Goal: Information Seeking & Learning: Learn about a topic

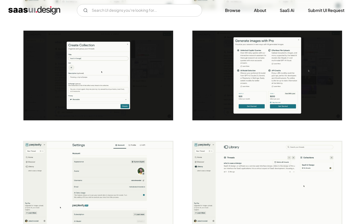
scroll to position [642, 0]
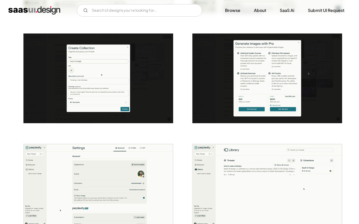
click at [52, 10] on img "home" at bounding box center [34, 10] width 52 height 8
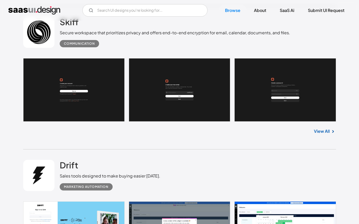
scroll to position [435, 0]
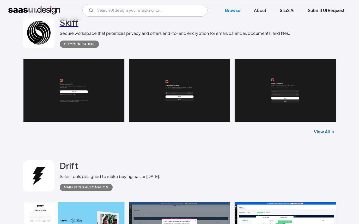
click at [65, 27] on h2 "Skiff" at bounding box center [69, 22] width 19 height 10
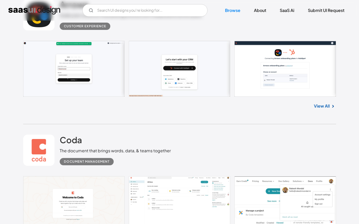
scroll to position [10174, 0]
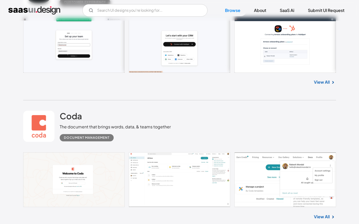
click at [322, 85] on link "View All" at bounding box center [322, 82] width 16 height 6
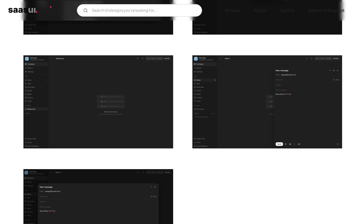
scroll to position [1022, 0]
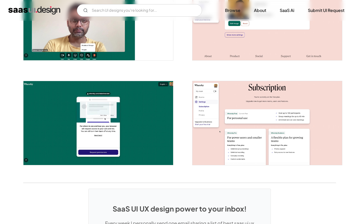
scroll to position [1009, 0]
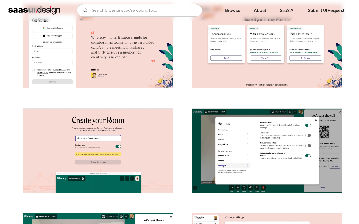
scroll to position [224, 0]
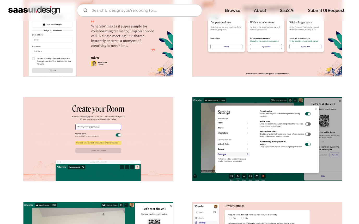
scroll to position [130, 0]
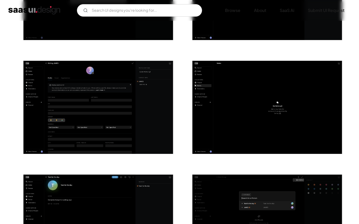
scroll to position [977, 0]
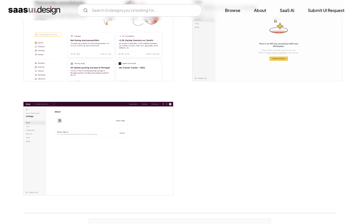
scroll to position [1278, 0]
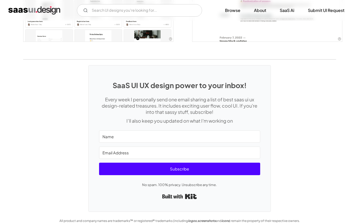
scroll to position [1208, 0]
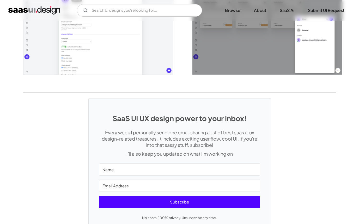
scroll to position [1171, 0]
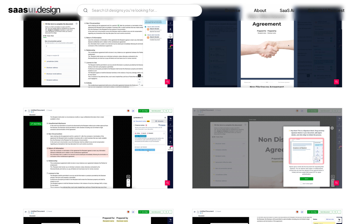
scroll to position [671, 0]
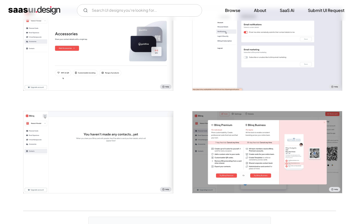
scroll to position [1092, 0]
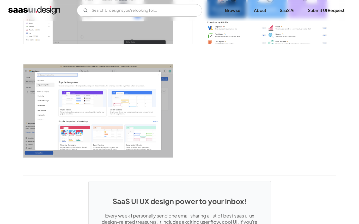
scroll to position [1349, 0]
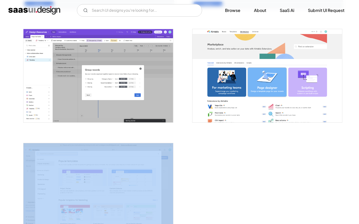
drag, startPoint x: 141, startPoint y: 134, endPoint x: 137, endPoint y: 191, distance: 57.7
click at [137, 191] on div at bounding box center [95, 187] width 156 height 114
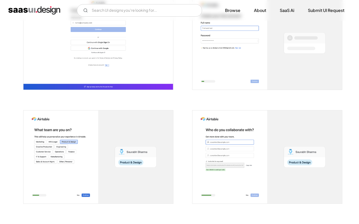
scroll to position [93, 0]
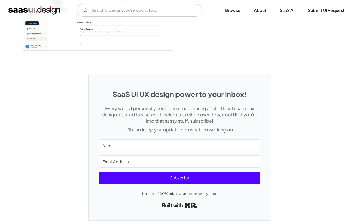
scroll to position [1322, 0]
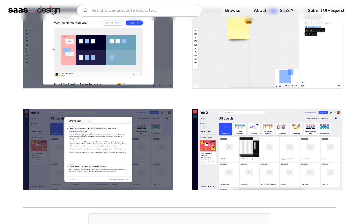
scroll to position [915, 0]
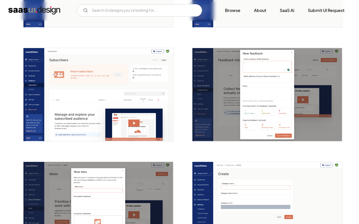
scroll to position [994, 0]
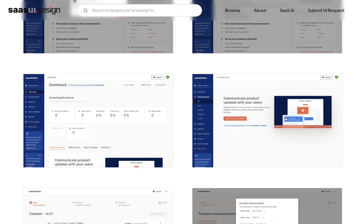
scroll to position [397, 0]
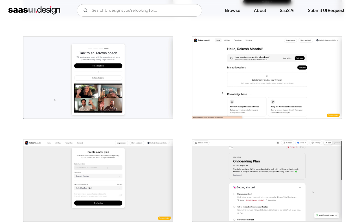
scroll to position [421, 0]
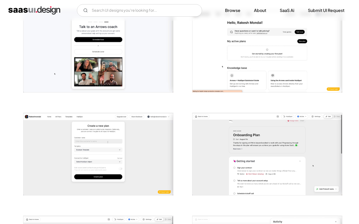
click at [147, 64] on img "open lightbox" at bounding box center [97, 51] width 149 height 82
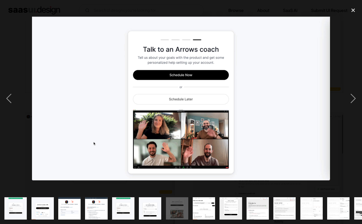
click at [186, 15] on div at bounding box center [181, 98] width 362 height 189
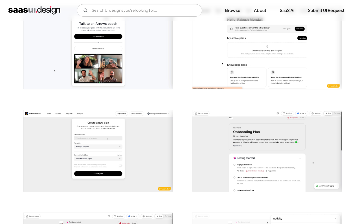
scroll to position [0, 0]
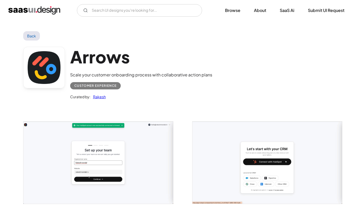
click at [95, 58] on h1 "Arrows" at bounding box center [141, 57] width 142 height 20
click at [94, 62] on h1 "Arrows" at bounding box center [141, 57] width 142 height 20
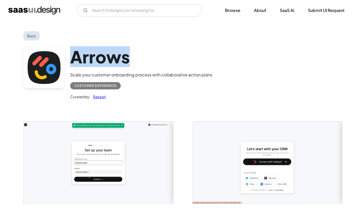
click at [94, 62] on h1 "Arrows" at bounding box center [141, 57] width 142 height 20
drag, startPoint x: 86, startPoint y: 60, endPoint x: 78, endPoint y: 58, distance: 7.7
click at [85, 60] on h1 "Arrows" at bounding box center [141, 57] width 142 height 20
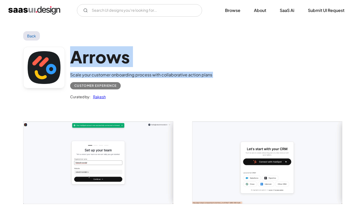
drag, startPoint x: 71, startPoint y: 56, endPoint x: 243, endPoint y: 83, distance: 174.6
click at [243, 83] on div "Arrows Scale your customer onboarding process with collaborative action plans C…" at bounding box center [179, 75] width 312 height 68
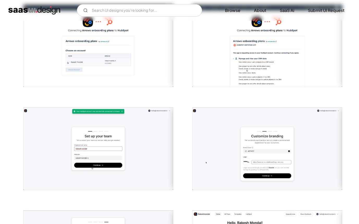
scroll to position [221, 0]
